Goal: Task Accomplishment & Management: Use online tool/utility

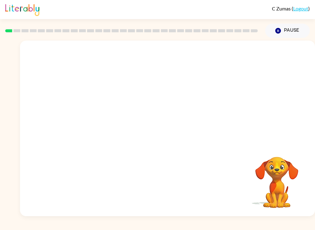
click at [118, 95] on video "Your browser must support playing .mp4 files to use Literably. Please try using…" at bounding box center [167, 92] width 295 height 103
click at [116, 94] on video "Your browser must support playing .mp4 files to use Literably. Please try using…" at bounding box center [167, 92] width 295 height 103
click at [115, 93] on video "Your browser must support playing .mp4 files to use Literably. Please try using…" at bounding box center [167, 92] width 295 height 103
click at [156, 131] on div at bounding box center [167, 131] width 39 height 22
click at [167, 132] on div at bounding box center [167, 131] width 39 height 22
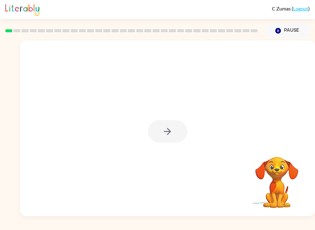
click at [163, 135] on icon "button" at bounding box center [167, 131] width 11 height 11
click at [164, 136] on div at bounding box center [167, 92] width 295 height 103
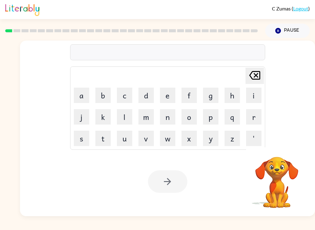
click at [97, 92] on button "b" at bounding box center [102, 95] width 15 height 15
click at [187, 115] on button "o" at bounding box center [188, 116] width 15 height 15
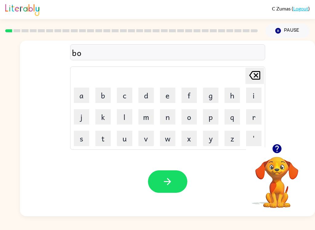
click at [252, 118] on button "r" at bounding box center [253, 116] width 15 height 15
click at [146, 94] on button "d" at bounding box center [145, 95] width 15 height 15
click at [167, 98] on button "e" at bounding box center [167, 95] width 15 height 15
click at [253, 121] on button "r" at bounding box center [253, 116] width 15 height 15
click at [180, 175] on button "button" at bounding box center [167, 181] width 39 height 22
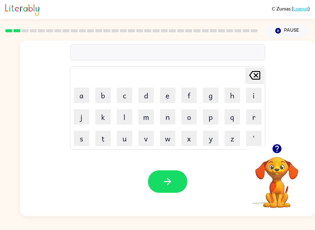
click at [126, 93] on button "c" at bounding box center [124, 95] width 15 height 15
click at [191, 117] on button "o" at bounding box center [188, 116] width 15 height 15
click at [124, 140] on button "u" at bounding box center [124, 138] width 15 height 15
click at [168, 123] on button "n" at bounding box center [167, 116] width 15 height 15
click at [104, 138] on button "t" at bounding box center [102, 138] width 15 height 15
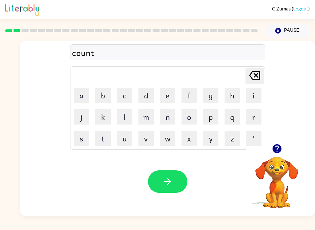
click at [160, 178] on button "button" at bounding box center [167, 181] width 39 height 22
click at [125, 117] on button "l" at bounding box center [124, 116] width 15 height 15
click at [169, 192] on button "button" at bounding box center [167, 181] width 39 height 22
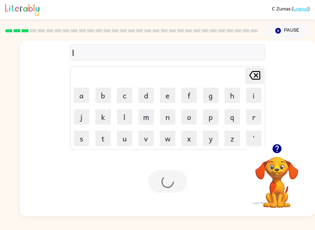
click at [174, 192] on div at bounding box center [167, 181] width 39 height 22
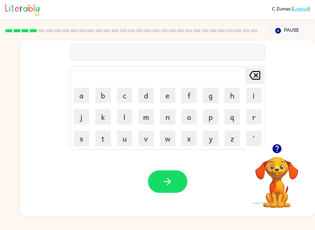
click at [276, 153] on icon "button" at bounding box center [276, 148] width 9 height 9
click at [101, 136] on button "t" at bounding box center [102, 138] width 15 height 15
click at [164, 140] on button "w" at bounding box center [167, 138] width 15 height 15
click at [254, 98] on button "i" at bounding box center [253, 95] width 15 height 15
click at [165, 120] on button "n" at bounding box center [167, 116] width 15 height 15
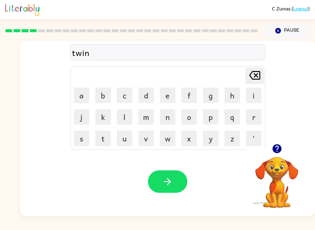
click at [180, 182] on button "button" at bounding box center [167, 181] width 39 height 22
click at [168, 116] on button "n" at bounding box center [167, 116] width 15 height 15
click at [190, 116] on button "o" at bounding box center [188, 116] width 15 height 15
click at [169, 139] on button "w" at bounding box center [167, 138] width 15 height 15
click at [124, 118] on button "l" at bounding box center [124, 116] width 15 height 15
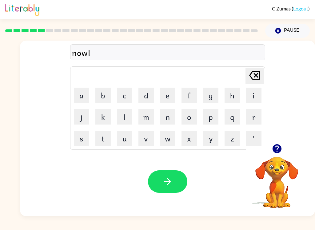
click at [258, 72] on icon at bounding box center [254, 75] width 11 height 9
click at [120, 119] on button "l" at bounding box center [124, 116] width 15 height 15
click at [208, 144] on button "y" at bounding box center [210, 138] width 15 height 15
click at [162, 179] on icon "button" at bounding box center [167, 181] width 11 height 11
click at [105, 94] on button "b" at bounding box center [102, 95] width 15 height 15
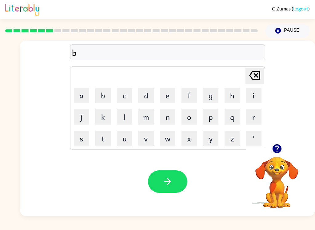
click at [172, 97] on button "e" at bounding box center [167, 95] width 15 height 15
click at [252, 96] on button "i" at bounding box center [253, 95] width 15 height 15
click at [169, 121] on button "n" at bounding box center [167, 116] width 15 height 15
click at [143, 93] on button "d" at bounding box center [145, 95] width 15 height 15
click at [178, 187] on button "button" at bounding box center [167, 181] width 39 height 22
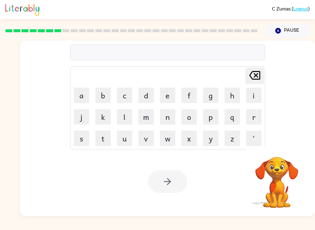
click at [104, 137] on button "t" at bounding box center [102, 138] width 15 height 15
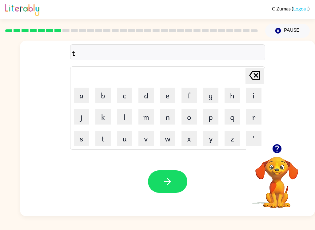
click at [191, 114] on button "o" at bounding box center [188, 116] width 15 height 15
click at [249, 115] on button "r" at bounding box center [253, 116] width 15 height 15
click at [127, 115] on button "l" at bounding box center [124, 116] width 15 height 15
click at [270, 87] on div "torl Delete Delete last character input a b c d e f g h i j k l m n o p q r s t…" at bounding box center [167, 92] width 295 height 103
click at [258, 73] on icon "[PERSON_NAME] last character input" at bounding box center [254, 75] width 15 height 15
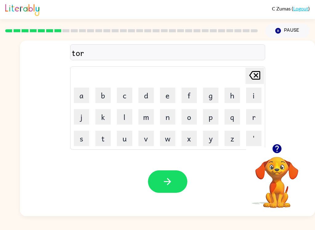
click at [253, 93] on button "i" at bounding box center [253, 95] width 15 height 15
click at [123, 117] on button "l" at bounding box center [124, 116] width 15 height 15
click at [127, 95] on button "c" at bounding box center [124, 95] width 15 height 15
click at [107, 118] on button "k" at bounding box center [102, 116] width 15 height 15
click at [169, 182] on icon "button" at bounding box center [167, 181] width 7 height 7
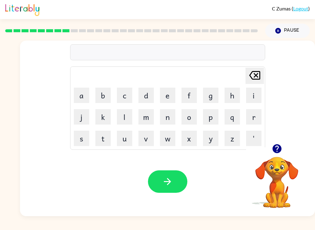
click at [148, 122] on button "m" at bounding box center [145, 116] width 15 height 15
click at [166, 94] on button "e" at bounding box center [167, 95] width 15 height 15
click at [251, 135] on button "'" at bounding box center [253, 138] width 15 height 15
click at [253, 73] on icon "[PERSON_NAME] last character input" at bounding box center [254, 75] width 15 height 15
click at [253, 120] on button "r" at bounding box center [253, 116] width 15 height 15
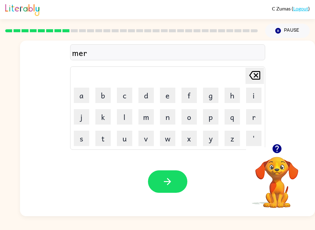
click at [126, 95] on button "c" at bounding box center [124, 95] width 15 height 15
click at [124, 135] on button "u" at bounding box center [124, 138] width 15 height 15
click at [127, 117] on button "l" at bounding box center [124, 116] width 15 height 15
click at [178, 186] on button "button" at bounding box center [167, 181] width 39 height 22
click at [165, 116] on button "n" at bounding box center [167, 116] width 15 height 15
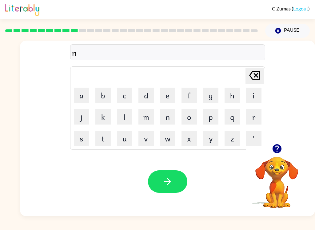
click at [254, 98] on button "i" at bounding box center [253, 95] width 15 height 15
click at [102, 93] on button "b" at bounding box center [102, 95] width 15 height 15
click at [125, 136] on button "u" at bounding box center [124, 138] width 15 height 15
click at [254, 75] on icon "[PERSON_NAME] last character input" at bounding box center [254, 75] width 15 height 15
click at [122, 140] on button "u" at bounding box center [124, 138] width 15 height 15
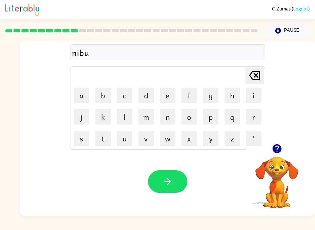
click at [124, 117] on button "l" at bounding box center [124, 116] width 15 height 15
click at [171, 179] on icon "button" at bounding box center [167, 181] width 11 height 11
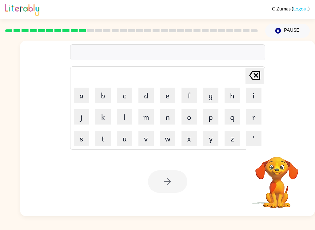
click at [126, 138] on button "u" at bounding box center [124, 138] width 15 height 15
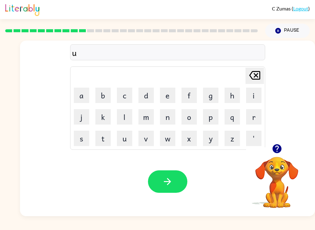
click at [254, 68] on icon "[PERSON_NAME] last character input" at bounding box center [254, 75] width 15 height 15
click at [168, 116] on button "n" at bounding box center [167, 116] width 15 height 15
click at [192, 94] on button "f" at bounding box center [188, 95] width 15 height 15
click at [189, 118] on button "o" at bounding box center [188, 116] width 15 height 15
click at [124, 121] on button "l" at bounding box center [124, 116] width 15 height 15
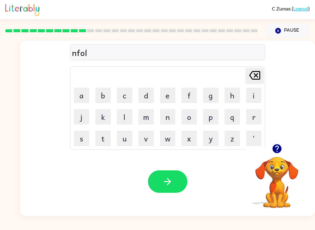
click at [145, 95] on button "d" at bounding box center [145, 95] width 15 height 15
click at [79, 55] on div "nfold" at bounding box center [167, 52] width 191 height 13
click at [77, 50] on div "nfold" at bounding box center [167, 52] width 191 height 13
click at [250, 83] on icon "[PERSON_NAME] last character input" at bounding box center [254, 75] width 15 height 15
click at [249, 82] on icon "[PERSON_NAME] last character input" at bounding box center [254, 75] width 15 height 15
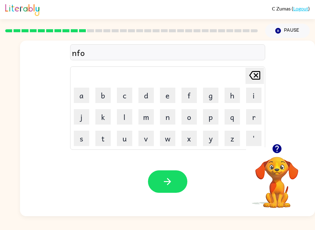
click at [256, 81] on icon "[PERSON_NAME] last character input" at bounding box center [254, 75] width 15 height 15
click at [255, 81] on icon "[PERSON_NAME] last character input" at bounding box center [254, 75] width 15 height 15
click at [254, 81] on icon "[PERSON_NAME] last character input" at bounding box center [254, 75] width 15 height 15
click at [125, 138] on button "u" at bounding box center [124, 138] width 15 height 15
click at [164, 116] on button "n" at bounding box center [167, 116] width 15 height 15
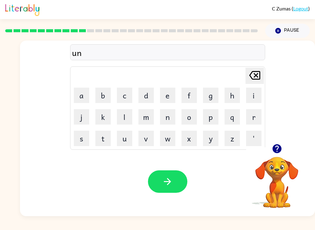
click at [190, 98] on button "f" at bounding box center [188, 95] width 15 height 15
click at [191, 113] on button "o" at bounding box center [188, 116] width 15 height 15
click at [122, 121] on button "l" at bounding box center [124, 116] width 15 height 15
click at [148, 98] on button "d" at bounding box center [145, 95] width 15 height 15
click at [174, 184] on button "button" at bounding box center [167, 181] width 39 height 22
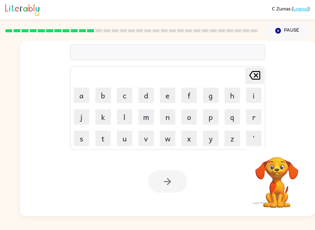
click at [146, 138] on button "v" at bounding box center [145, 138] width 15 height 15
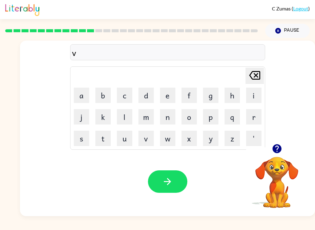
click at [191, 120] on button "o" at bounding box center [188, 116] width 15 height 15
click at [80, 99] on button "a" at bounding box center [81, 95] width 15 height 15
click at [106, 140] on button "t" at bounding box center [102, 138] width 15 height 15
click at [164, 96] on button "e" at bounding box center [167, 95] width 15 height 15
click at [170, 175] on button "button" at bounding box center [167, 181] width 39 height 22
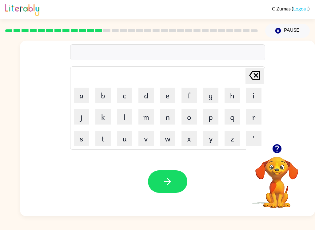
click at [107, 97] on button "b" at bounding box center [102, 95] width 15 height 15
click at [170, 97] on button "e" at bounding box center [167, 95] width 15 height 15
click at [148, 97] on button "d" at bounding box center [145, 95] width 15 height 15
click at [101, 138] on button "t" at bounding box center [102, 138] width 15 height 15
click at [250, 100] on button "i" at bounding box center [253, 95] width 15 height 15
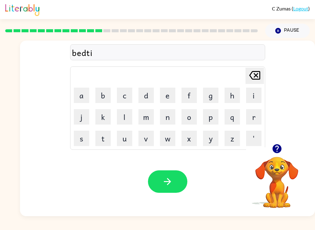
click at [147, 119] on button "m" at bounding box center [145, 116] width 15 height 15
click at [165, 99] on button "e" at bounding box center [167, 95] width 15 height 15
click at [158, 179] on button "button" at bounding box center [167, 181] width 39 height 22
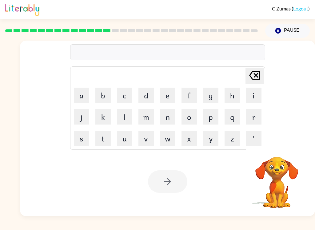
click at [189, 98] on button "f" at bounding box center [188, 95] width 15 height 15
click at [254, 98] on button "i" at bounding box center [253, 95] width 15 height 15
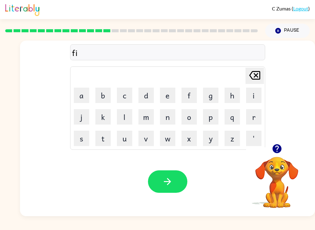
click at [102, 140] on button "t" at bounding box center [102, 138] width 15 height 15
click at [167, 93] on button "e" at bounding box center [167, 95] width 15 height 15
click at [75, 140] on button "s" at bounding box center [81, 138] width 15 height 15
click at [257, 74] on icon at bounding box center [254, 75] width 11 height 9
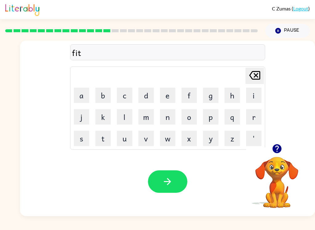
click at [257, 74] on icon at bounding box center [254, 75] width 11 height 9
click at [101, 144] on button "t" at bounding box center [102, 138] width 15 height 15
click at [168, 116] on button "n" at bounding box center [167, 116] width 15 height 15
click at [253, 98] on button "i" at bounding box center [253, 95] width 15 height 15
click at [80, 138] on button "s" at bounding box center [81, 138] width 15 height 15
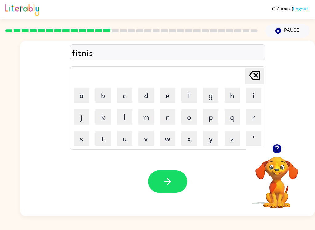
click at [169, 180] on icon "button" at bounding box center [167, 181] width 11 height 11
click at [101, 97] on button "b" at bounding box center [102, 95] width 15 height 15
click at [259, 76] on icon at bounding box center [254, 75] width 11 height 9
click at [149, 98] on button "d" at bounding box center [145, 95] width 15 height 15
click at [125, 114] on button "l" at bounding box center [124, 116] width 15 height 15
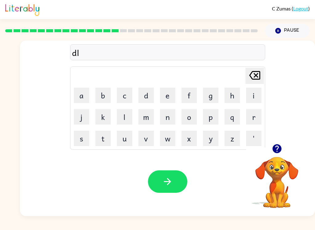
click at [253, 93] on button "i" at bounding box center [253, 95] width 15 height 15
click at [206, 140] on button "y" at bounding box center [210, 138] width 15 height 15
click at [160, 178] on button "button" at bounding box center [167, 181] width 39 height 22
click at [97, 142] on button "t" at bounding box center [102, 138] width 15 height 15
click at [187, 116] on button "o" at bounding box center [188, 116] width 15 height 15
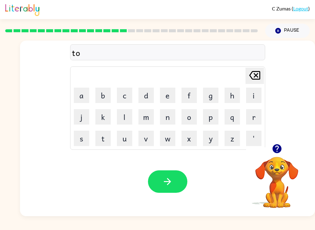
click at [246, 124] on button "r" at bounding box center [253, 116] width 15 height 15
click at [148, 113] on button "m" at bounding box center [145, 116] width 15 height 15
click at [171, 183] on icon "button" at bounding box center [167, 181] width 11 height 11
click at [80, 138] on button "s" at bounding box center [81, 138] width 15 height 15
click at [167, 97] on button "e" at bounding box center [167, 95] width 15 height 15
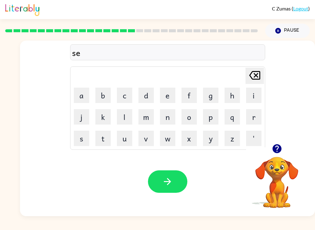
click at [103, 141] on button "t" at bounding box center [102, 138] width 15 height 15
click at [273, 150] on icon "button" at bounding box center [276, 148] width 9 height 9
click at [172, 188] on button "button" at bounding box center [167, 181] width 39 height 22
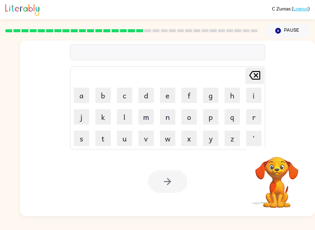
click at [103, 95] on button "b" at bounding box center [102, 95] width 15 height 15
click at [99, 163] on div "Your browser must support playing .mp4 files to use Literably. Please try using…" at bounding box center [167, 181] width 295 height 69
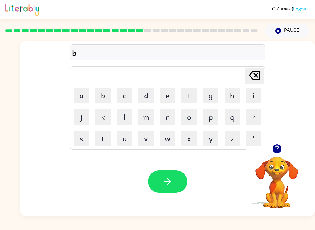
click at [167, 98] on button "e" at bounding box center [167, 95] width 15 height 15
click at [250, 117] on button "r" at bounding box center [253, 116] width 15 height 15
click at [254, 93] on button "i" at bounding box center [253, 95] width 15 height 15
click at [170, 118] on button "n" at bounding box center [167, 116] width 15 height 15
click at [211, 90] on button "g" at bounding box center [210, 95] width 15 height 15
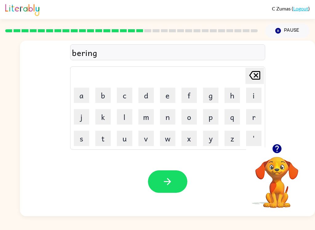
click at [163, 179] on icon "button" at bounding box center [167, 181] width 11 height 11
click at [126, 116] on button "l" at bounding box center [124, 116] width 15 height 15
click at [252, 75] on icon "[PERSON_NAME] last character input" at bounding box center [254, 75] width 15 height 15
click at [209, 120] on button "p" at bounding box center [210, 116] width 15 height 15
click at [123, 120] on button "l" at bounding box center [124, 116] width 15 height 15
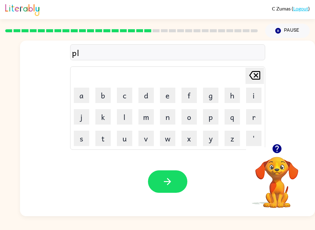
click at [80, 93] on button "a" at bounding box center [81, 95] width 15 height 15
click at [82, 138] on button "s" at bounding box center [81, 138] width 15 height 15
click at [107, 120] on button "k" at bounding box center [102, 116] width 15 height 15
click at [166, 184] on icon "button" at bounding box center [167, 181] width 11 height 11
click at [147, 97] on button "d" at bounding box center [145, 95] width 15 height 15
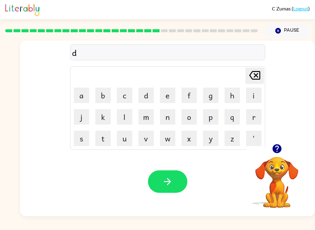
click at [250, 96] on button "i" at bounding box center [253, 95] width 15 height 15
click at [215, 117] on button "p" at bounding box center [210, 116] width 15 height 15
click at [123, 118] on button "l" at bounding box center [124, 116] width 15 height 15
click at [81, 93] on button "a" at bounding box center [81, 95] width 15 height 15
click at [148, 185] on button "button" at bounding box center [167, 181] width 39 height 22
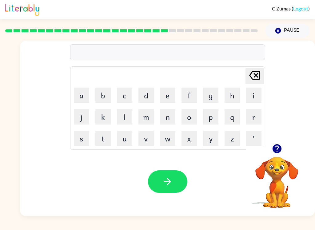
click at [150, 94] on button "d" at bounding box center [145, 95] width 15 height 15
click at [120, 144] on button "u" at bounding box center [124, 138] width 15 height 15
click at [78, 138] on button "s" at bounding box center [81, 138] width 15 height 15
click at [102, 140] on button "t" at bounding box center [102, 138] width 15 height 15
click at [258, 79] on icon at bounding box center [254, 75] width 11 height 9
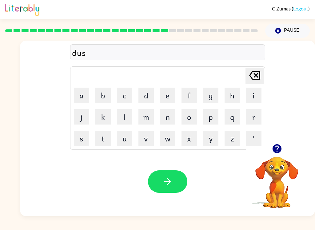
click at [100, 138] on button "t" at bounding box center [102, 138] width 15 height 15
click at [256, 99] on button "i" at bounding box center [253, 95] width 15 height 15
click at [144, 95] on button "d" at bounding box center [145, 95] width 15 height 15
click at [167, 94] on button "e" at bounding box center [167, 95] width 15 height 15
click at [165, 175] on button "button" at bounding box center [167, 181] width 39 height 22
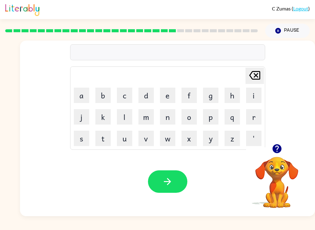
click at [82, 137] on button "s" at bounding box center [81, 138] width 15 height 15
click at [171, 98] on button "e" at bounding box center [167, 95] width 15 height 15
click at [168, 114] on button "n" at bounding box center [167, 116] width 15 height 15
click at [104, 139] on button "t" at bounding box center [102, 138] width 15 height 15
click at [85, 98] on button "a" at bounding box center [81, 95] width 15 height 15
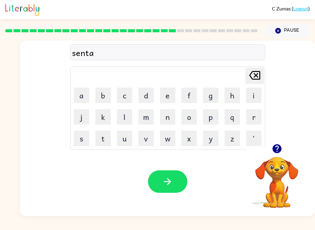
click at [213, 117] on button "p" at bounding box center [210, 116] width 15 height 15
click at [171, 94] on button "e" at bounding box center [167, 95] width 15 height 15
click at [279, 142] on button "button" at bounding box center [277, 149] width 16 height 16
click at [260, 73] on icon "[PERSON_NAME] last character input" at bounding box center [254, 75] width 15 height 15
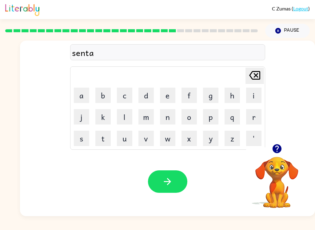
click at [259, 78] on icon "[PERSON_NAME] last character input" at bounding box center [254, 75] width 15 height 15
click at [213, 115] on button "p" at bounding box center [210, 116] width 15 height 15
click at [167, 99] on button "e" at bounding box center [167, 95] width 15 height 15
click at [248, 96] on button "i" at bounding box center [253, 95] width 15 height 15
click at [149, 91] on button "d" at bounding box center [145, 95] width 15 height 15
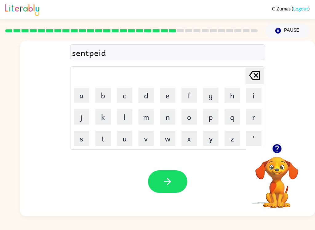
click at [159, 166] on div "Your browser must support playing .mp4 files to use Literably. Please try using…" at bounding box center [167, 181] width 295 height 69
click at [162, 186] on button "button" at bounding box center [167, 181] width 39 height 22
click at [251, 119] on button "r" at bounding box center [253, 116] width 15 height 15
click at [79, 93] on button "a" at bounding box center [81, 95] width 15 height 15
click at [169, 115] on button "n" at bounding box center [167, 116] width 15 height 15
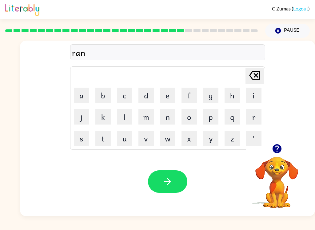
click at [129, 94] on button "c" at bounding box center [124, 95] width 15 height 15
click at [125, 95] on button "c" at bounding box center [124, 95] width 15 height 15
click at [254, 80] on icon "[PERSON_NAME] last character input" at bounding box center [254, 75] width 15 height 15
click at [189, 117] on button "o" at bounding box center [188, 116] width 15 height 15
click at [102, 138] on button "t" at bounding box center [102, 138] width 15 height 15
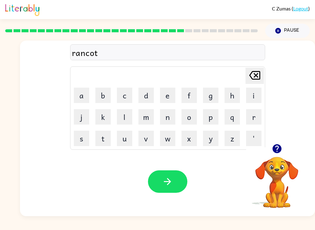
click at [110, 151] on div "Your browser must support playing .mp4 files to use Literably. Please try using…" at bounding box center [167, 181] width 295 height 69
click at [171, 178] on icon "button" at bounding box center [167, 181] width 11 height 11
click at [149, 115] on button "m" at bounding box center [145, 116] width 15 height 15
click at [83, 95] on button "a" at bounding box center [81, 95] width 15 height 15
click at [257, 121] on button "r" at bounding box center [253, 116] width 15 height 15
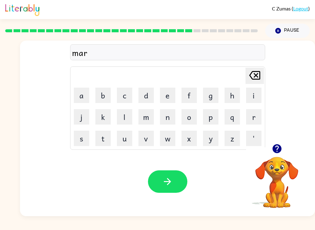
click at [255, 75] on icon "[PERSON_NAME] last character input" at bounding box center [254, 75] width 15 height 15
click at [255, 75] on icon at bounding box center [254, 75] width 11 height 9
click at [258, 74] on icon "[PERSON_NAME] last character input" at bounding box center [254, 75] width 15 height 15
click at [274, 152] on icon "button" at bounding box center [276, 148] width 9 height 9
click at [146, 113] on button "m" at bounding box center [145, 116] width 15 height 15
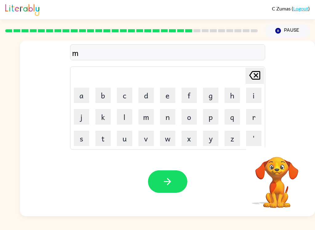
click at [189, 118] on button "o" at bounding box center [188, 116] width 15 height 15
click at [125, 98] on button "c" at bounding box center [124, 95] width 15 height 15
click at [98, 120] on button "k" at bounding box center [102, 116] width 15 height 15
click at [167, 99] on button "e" at bounding box center [167, 95] width 15 height 15
click at [258, 116] on button "r" at bounding box center [253, 116] width 15 height 15
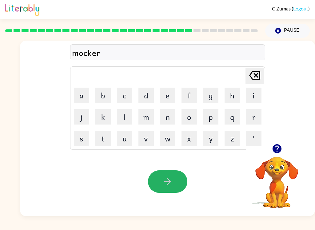
click at [156, 184] on button "button" at bounding box center [167, 181] width 39 height 22
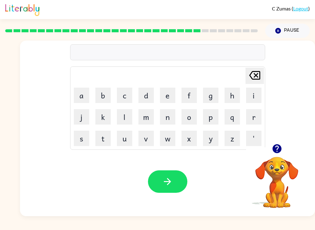
click at [146, 101] on button "d" at bounding box center [145, 95] width 15 height 15
click at [144, 146] on button "v" at bounding box center [145, 138] width 15 height 15
click at [83, 91] on button "a" at bounding box center [81, 95] width 15 height 15
click at [254, 102] on button "i" at bounding box center [253, 95] width 15 height 15
click at [122, 145] on button "u" at bounding box center [124, 138] width 15 height 15
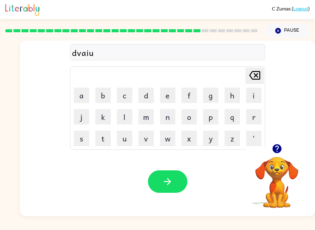
click at [257, 80] on icon "[PERSON_NAME] last character input" at bounding box center [254, 75] width 15 height 15
click at [169, 115] on button "n" at bounding box center [167, 116] width 15 height 15
click at [263, 74] on button "[PERSON_NAME] last character input" at bounding box center [254, 76] width 18 height 16
click at [258, 76] on icon "[PERSON_NAME] last character input" at bounding box center [254, 75] width 15 height 15
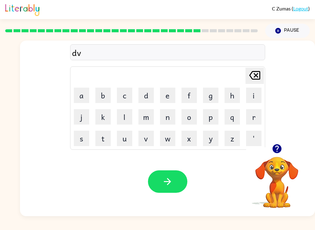
click at [258, 79] on icon at bounding box center [254, 75] width 11 height 9
click at [84, 92] on button "a" at bounding box center [81, 95] width 15 height 15
click at [146, 95] on button "d" at bounding box center [145, 95] width 15 height 15
click at [145, 137] on button "v" at bounding box center [145, 138] width 15 height 15
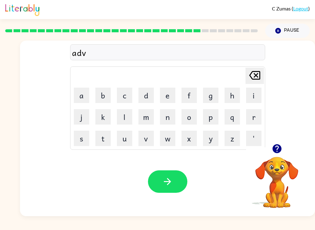
click at [82, 94] on button "a" at bounding box center [81, 95] width 15 height 15
click at [169, 119] on button "n" at bounding box center [167, 116] width 15 height 15
click at [79, 136] on button "s" at bounding box center [81, 138] width 15 height 15
click at [253, 95] on button "i" at bounding box center [253, 95] width 15 height 15
click at [172, 117] on button "n" at bounding box center [167, 116] width 15 height 15
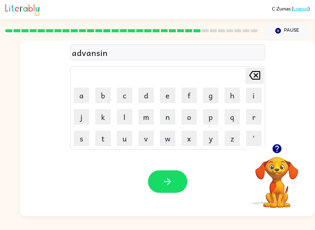
click at [210, 100] on button "g" at bounding box center [210, 95] width 15 height 15
click at [163, 184] on icon "button" at bounding box center [167, 181] width 11 height 11
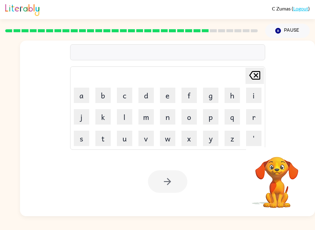
click at [208, 97] on button "g" at bounding box center [210, 95] width 15 height 15
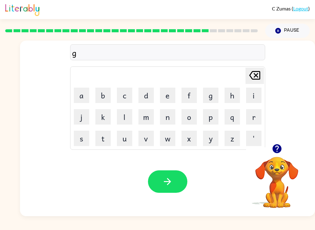
click at [193, 119] on button "o" at bounding box center [188, 116] width 15 height 15
click at [124, 116] on button "l" at bounding box center [124, 116] width 15 height 15
click at [108, 97] on button "b" at bounding box center [102, 95] width 15 height 15
click at [168, 94] on button "e" at bounding box center [167, 95] width 15 height 15
click at [169, 121] on button "n" at bounding box center [167, 116] width 15 height 15
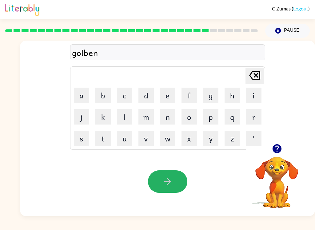
click at [162, 180] on icon "button" at bounding box center [167, 181] width 11 height 11
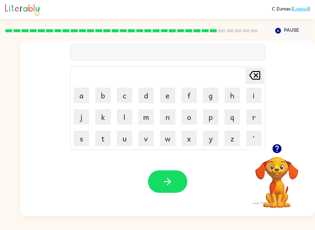
click at [212, 94] on button "g" at bounding box center [210, 95] width 15 height 15
click at [127, 134] on button "u" at bounding box center [124, 138] width 15 height 15
click at [188, 95] on button "f" at bounding box center [188, 95] width 15 height 15
click at [188, 116] on button "o" at bounding box center [188, 116] width 15 height 15
click at [257, 120] on button "r" at bounding box center [253, 116] width 15 height 15
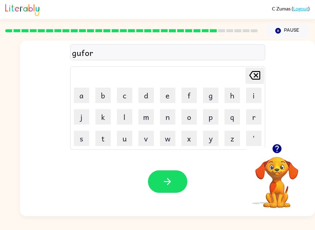
click at [143, 121] on button "m" at bounding box center [145, 116] width 15 height 15
click at [251, 97] on button "i" at bounding box center [253, 95] width 15 height 15
click at [165, 119] on button "n" at bounding box center [167, 116] width 15 height 15
click at [99, 134] on button "t" at bounding box center [102, 138] width 15 height 15
click at [159, 180] on button "button" at bounding box center [167, 181] width 39 height 22
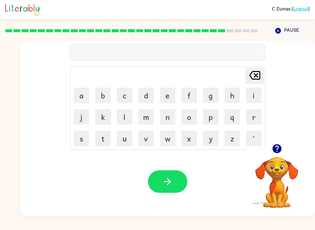
click at [77, 144] on button "s" at bounding box center [81, 138] width 15 height 15
click at [105, 141] on button "t" at bounding box center [102, 138] width 15 height 15
click at [253, 121] on button "r" at bounding box center [253, 116] width 15 height 15
click at [80, 98] on button "a" at bounding box center [81, 95] width 15 height 15
click at [165, 118] on button "n" at bounding box center [167, 116] width 15 height 15
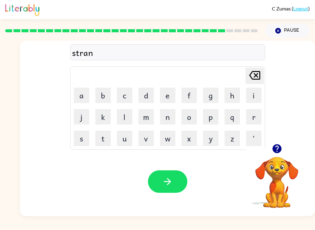
click at [169, 185] on icon "button" at bounding box center [167, 181] width 11 height 11
click at [128, 93] on button "c" at bounding box center [124, 95] width 15 height 15
click at [232, 99] on button "h" at bounding box center [231, 95] width 15 height 15
click at [83, 96] on button "a" at bounding box center [81, 95] width 15 height 15
click at [275, 152] on icon "button" at bounding box center [276, 148] width 9 height 9
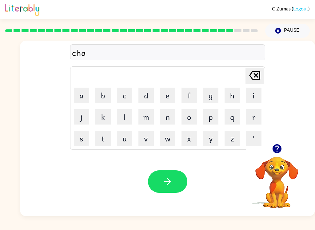
click at [212, 119] on button "p" at bounding box center [210, 116] width 15 height 15
click at [168, 92] on button "e" at bounding box center [167, 95] width 15 height 15
click at [162, 179] on button "button" at bounding box center [167, 181] width 39 height 22
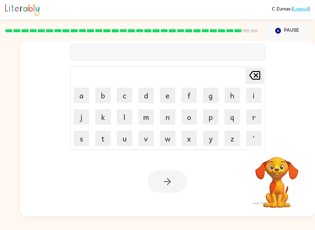
click at [168, 96] on button "e" at bounding box center [167, 95] width 15 height 15
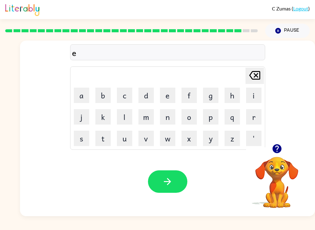
click at [97, 121] on button "k" at bounding box center [102, 116] width 15 height 15
click at [122, 116] on button "l" at bounding box center [124, 116] width 15 height 15
click at [253, 97] on button "i" at bounding box center [253, 95] width 15 height 15
click at [169, 119] on button "n" at bounding box center [167, 116] width 15 height 15
click at [101, 117] on button "k" at bounding box center [102, 116] width 15 height 15
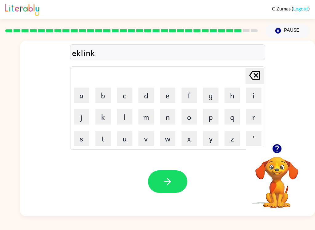
click at [253, 78] on icon "[PERSON_NAME] last character input" at bounding box center [254, 75] width 15 height 15
click at [254, 82] on icon "[PERSON_NAME] last character input" at bounding box center [254, 75] width 15 height 15
click at [253, 82] on icon "[PERSON_NAME] last character input" at bounding box center [254, 75] width 15 height 15
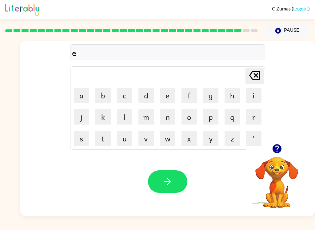
click at [189, 139] on button "x" at bounding box center [188, 138] width 15 height 15
click at [123, 117] on button "l" at bounding box center [124, 116] width 15 height 15
click at [256, 98] on button "i" at bounding box center [253, 95] width 15 height 15
click at [170, 116] on button "n" at bounding box center [167, 116] width 15 height 15
click at [104, 115] on button "k" at bounding box center [102, 116] width 15 height 15
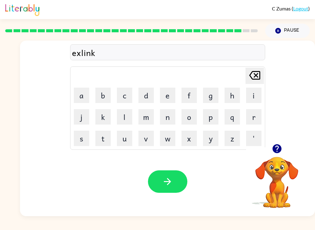
click at [257, 77] on icon "[PERSON_NAME] last character input" at bounding box center [254, 75] width 15 height 15
click at [102, 139] on button "t" at bounding box center [102, 138] width 15 height 15
click at [171, 177] on icon "button" at bounding box center [167, 181] width 11 height 11
click at [76, 120] on button "j" at bounding box center [81, 116] width 15 height 15
click at [182, 121] on button "o" at bounding box center [188, 116] width 15 height 15
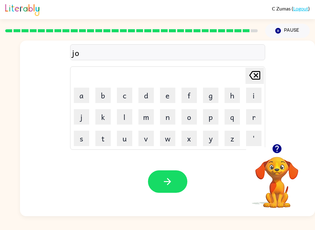
click at [100, 89] on button "b" at bounding box center [102, 95] width 15 height 15
click at [255, 117] on button "r" at bounding box center [253, 116] width 15 height 15
click at [83, 93] on button "a" at bounding box center [81, 95] width 15 height 15
click at [105, 119] on button "k" at bounding box center [102, 116] width 15 height 15
click at [167, 94] on button "e" at bounding box center [167, 95] width 15 height 15
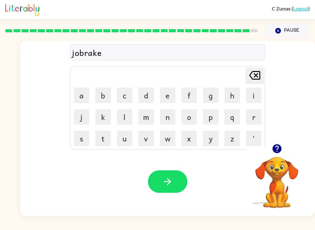
click at [247, 122] on button "r" at bounding box center [253, 116] width 15 height 15
click at [167, 180] on icon "button" at bounding box center [167, 181] width 11 height 11
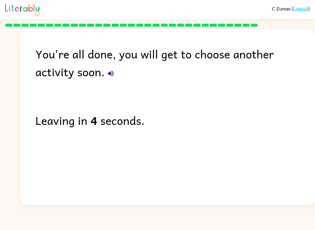
click at [107, 72] on icon "button" at bounding box center [110, 73] width 7 height 7
